Goal: Task Accomplishment & Management: Use online tool/utility

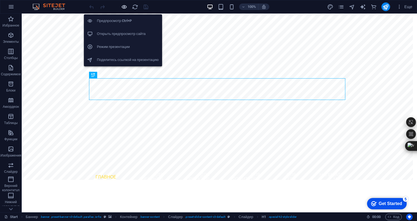
click at [125, 6] on icon "button" at bounding box center [124, 7] width 6 height 6
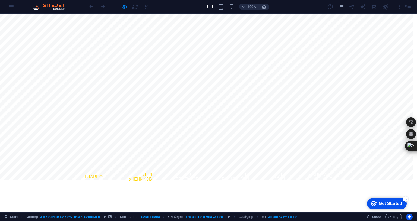
click at [140, 169] on link "Для учеников" at bounding box center [137, 177] width 38 height 17
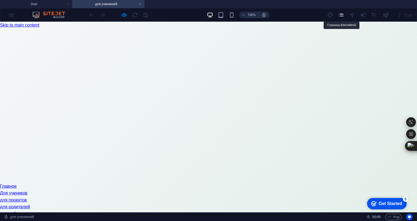
click at [0, 0] on icon "pages" at bounding box center [0, 0] width 0 height 0
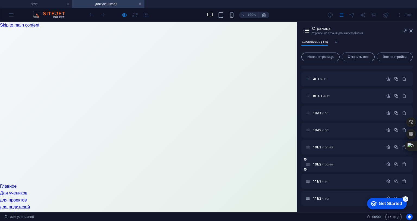
scroll to position [197, 0]
click at [318, 180] on span "11Б1 /11-1" at bounding box center [321, 182] width 16 height 4
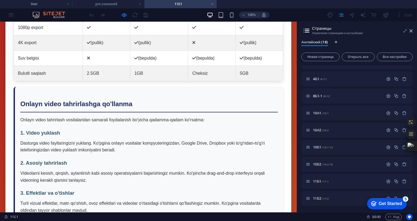
scroll to position [2419, 0]
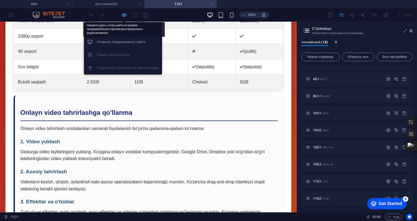
click at [0, 0] on icon "button" at bounding box center [0, 0] width 0 height 0
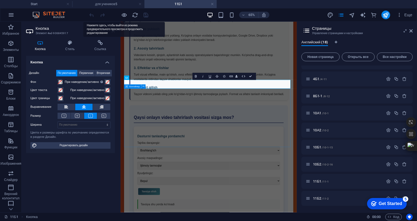
scroll to position [2715, 0]
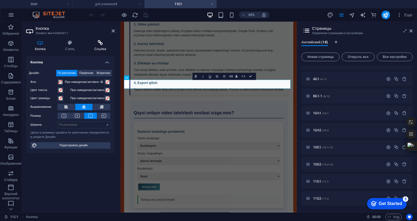
click at [102, 46] on h4 "Ссылка" at bounding box center [99, 45] width 29 height 11
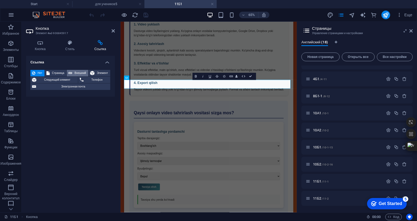
click at [0, 0] on span "Внешний" at bounding box center [0, 0] width 0 height 0
select select "blank"
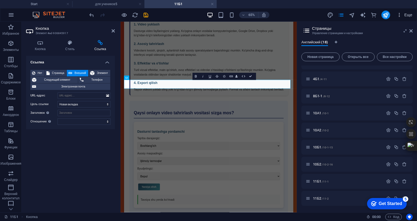
click at [0, 0] on icon "button" at bounding box center [0, 0] width 0 height 0
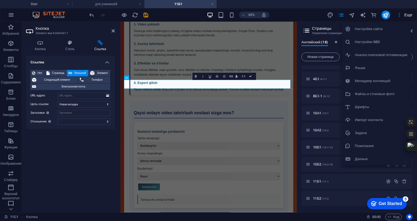
click at [372, 91] on h6 "Файлы и стоковые фото" at bounding box center [381, 94] width 53 height 7
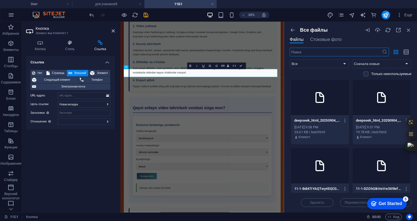
scroll to position [2726, 0]
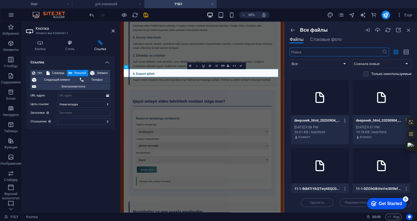
click at [343, 121] on icon "button" at bounding box center [344, 120] width 5 height 5
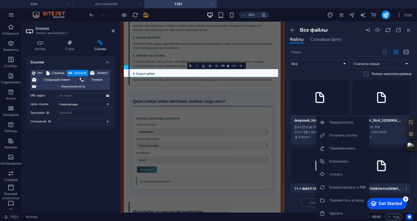
click at [342, 176] on h6 "Скачать" at bounding box center [347, 174] width 37 height 7
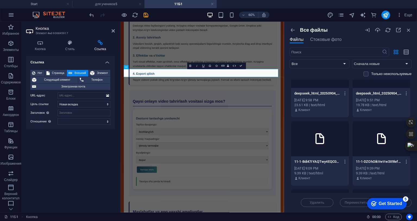
scroll to position [0, 0]
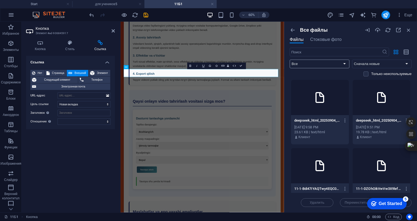
click at [340, 62] on select "Все Изображения Документы Аудио Видео Векторные Другое" at bounding box center [319, 64] width 60 height 9
click at [314, 65] on select "Все Изображения Документы Аудио Видео Векторные Другое" at bounding box center [319, 64] width 60 height 9
click at [0, 0] on input "text" at bounding box center [0, 0] width 0 height 0
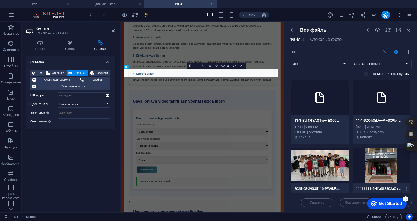
type input "11"
click at [322, 101] on icon at bounding box center [319, 97] width 13 height 13
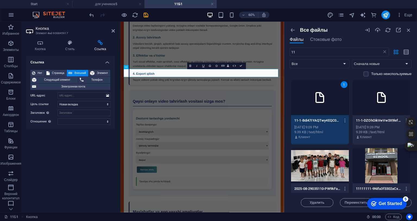
click at [322, 101] on icon at bounding box center [319, 97] width 13 height 13
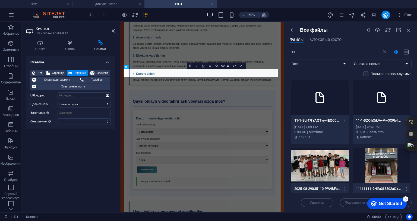
click at [322, 101] on icon at bounding box center [319, 97] width 13 height 13
click at [0, 0] on icon "button" at bounding box center [0, 0] width 0 height 0
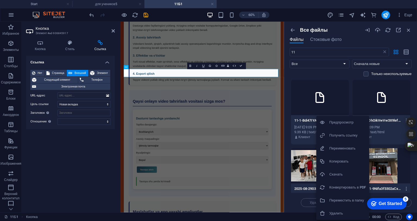
click at [339, 172] on h6 "Скачать" at bounding box center [347, 174] width 37 height 7
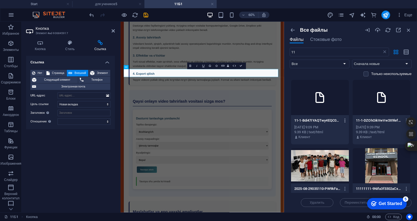
click at [0, 0] on icon "button" at bounding box center [0, 0] width 0 height 0
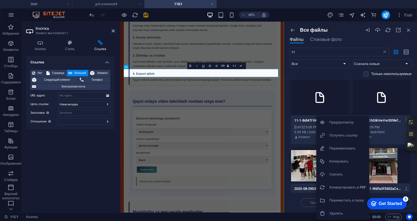
click at [343, 136] on h6 "Получить ссылку" at bounding box center [347, 135] width 37 height 7
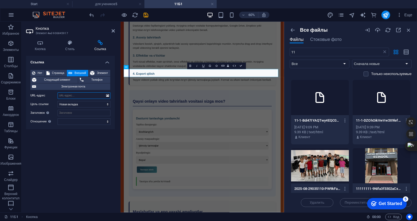
click at [61, 97] on input "URL-адрес" at bounding box center [84, 96] width 53 height 7
paste input "[URL][DOMAIN_NAME]"
type input "[URL][DOMAIN_NAME]"
click at [113, 32] on icon at bounding box center [112, 31] width 3 height 4
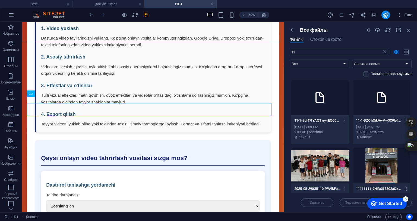
scroll to position [2719, 0]
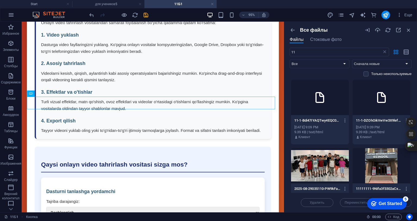
click at [142, 13] on div at bounding box center [118, 15] width 61 height 9
click at [144, 15] on icon "save" at bounding box center [146, 15] width 6 height 6
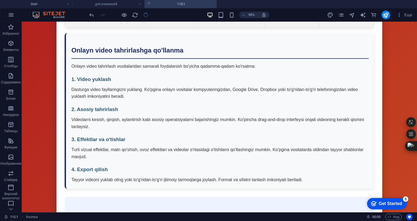
scroll to position [2333, 0]
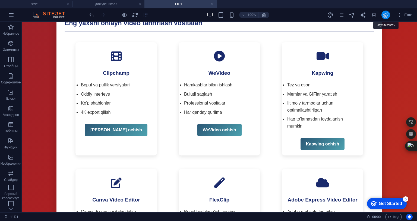
click at [384, 15] on icon "publish" at bounding box center [385, 15] width 6 height 6
